Goal: Transaction & Acquisition: Purchase product/service

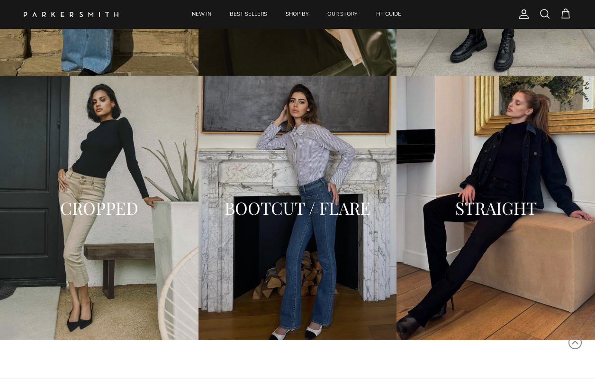
scroll to position [1270, 0]
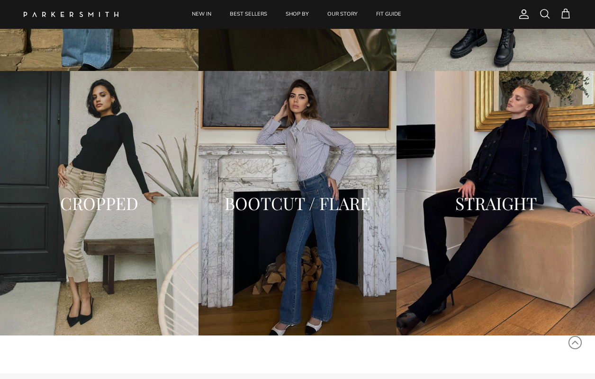
click at [470, 211] on h2 "STRAIGHT" at bounding box center [495, 203] width 179 height 19
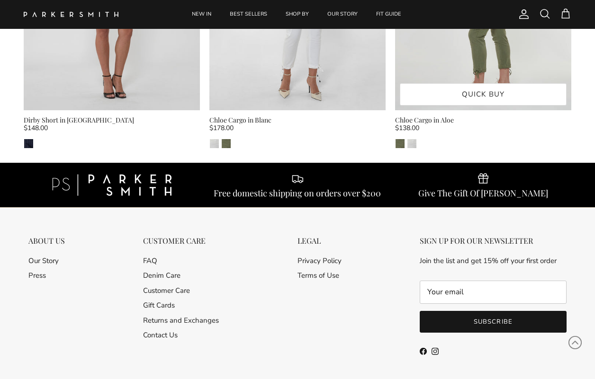
scroll to position [3190, 0]
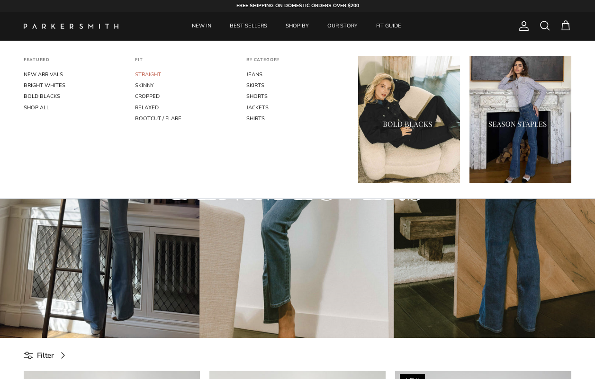
click at [158, 74] on link "STRAIGHT" at bounding box center [186, 74] width 102 height 11
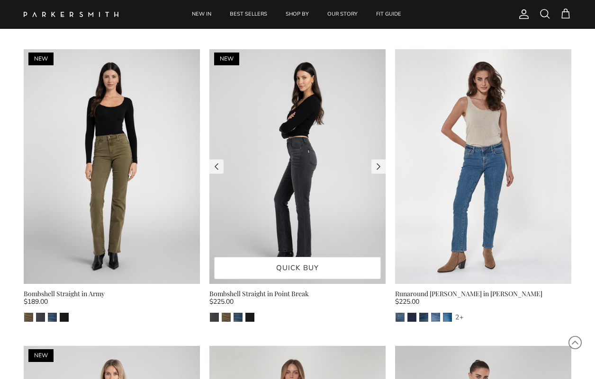
scroll to position [1525, 0]
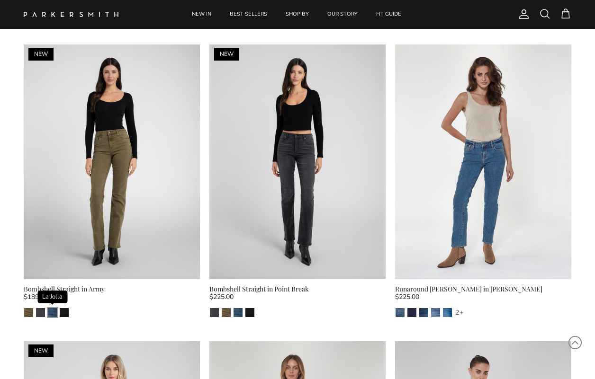
click at [54, 308] on img "La Jolla" at bounding box center [52, 312] width 9 height 9
click at [249, 17] on link "BEST SELLERS" at bounding box center [248, 14] width 54 height 29
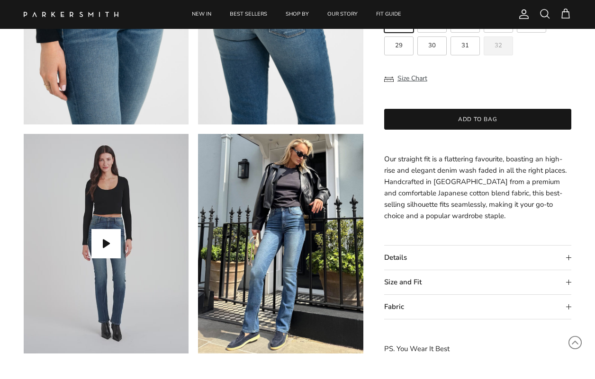
scroll to position [636, 0]
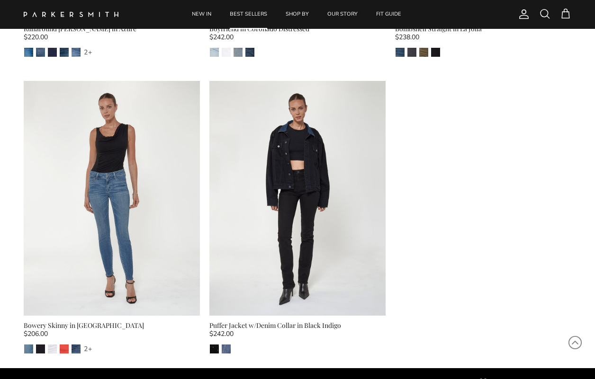
scroll to position [2082, 0]
